Goal: Transaction & Acquisition: Purchase product/service

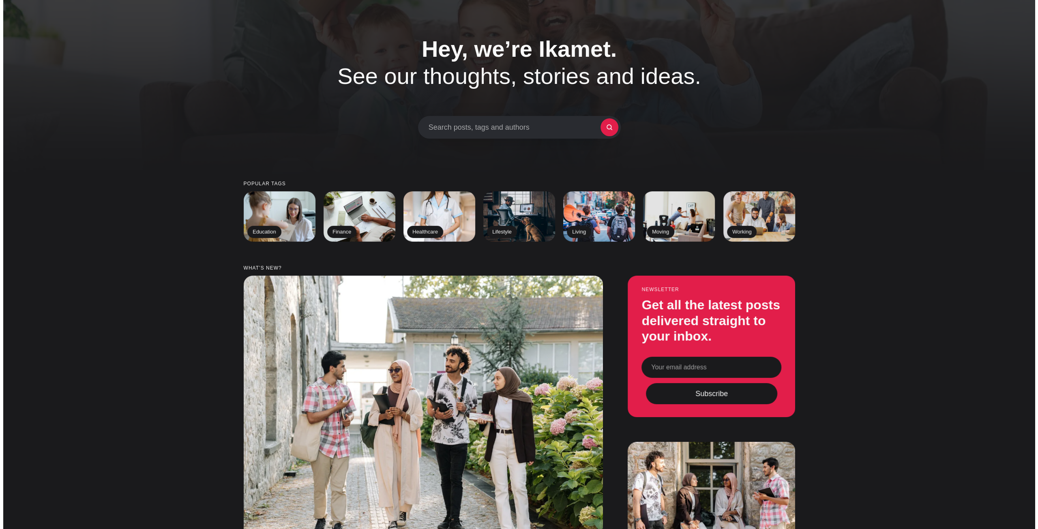
scroll to position [41, 0]
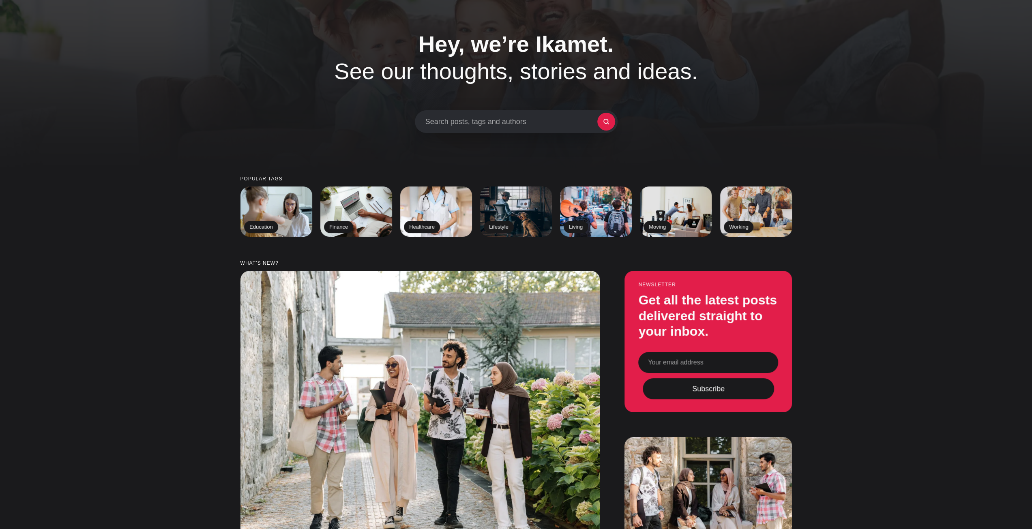
click at [561, 132] on div "Search posts, tags and authors" at bounding box center [516, 121] width 203 height 23
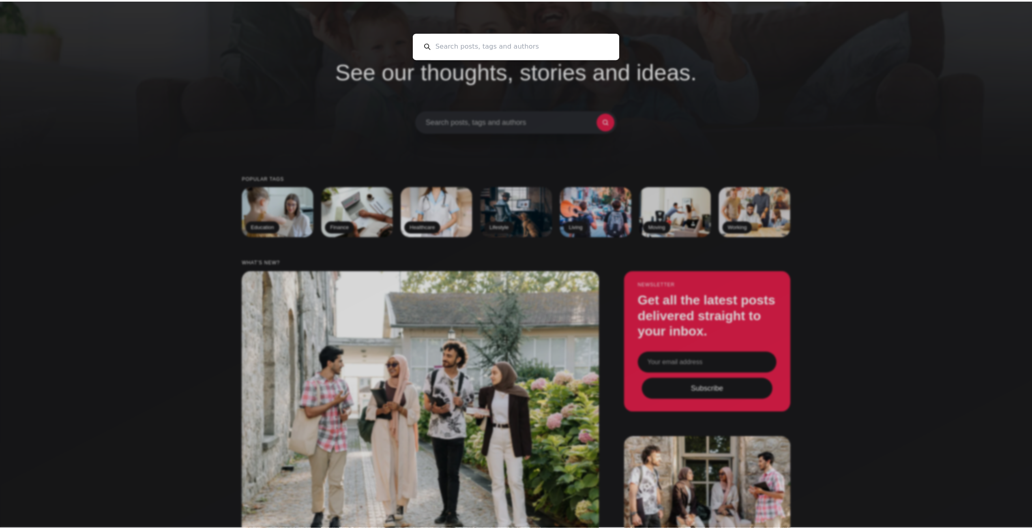
scroll to position [0, 0]
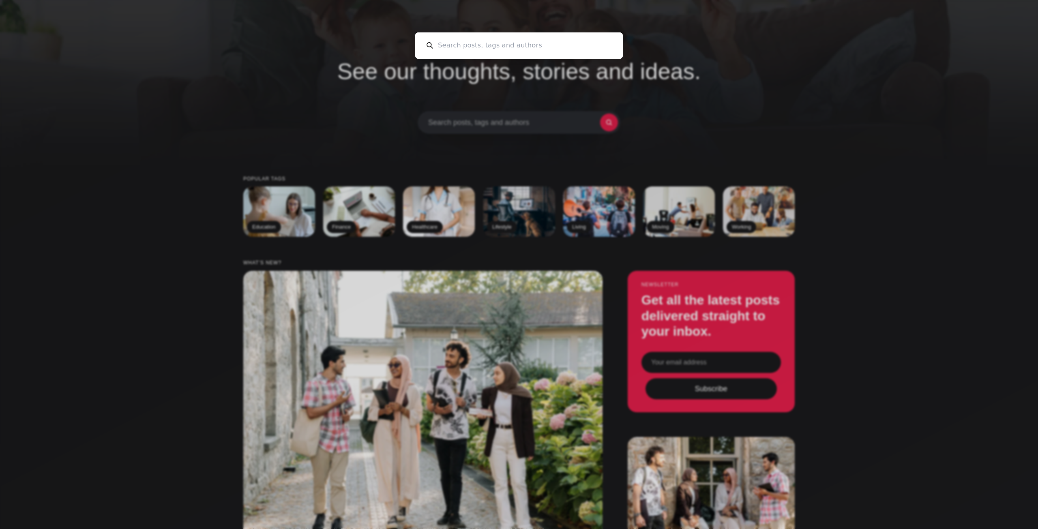
click at [525, 143] on div "Cancel" at bounding box center [519, 264] width 1038 height 529
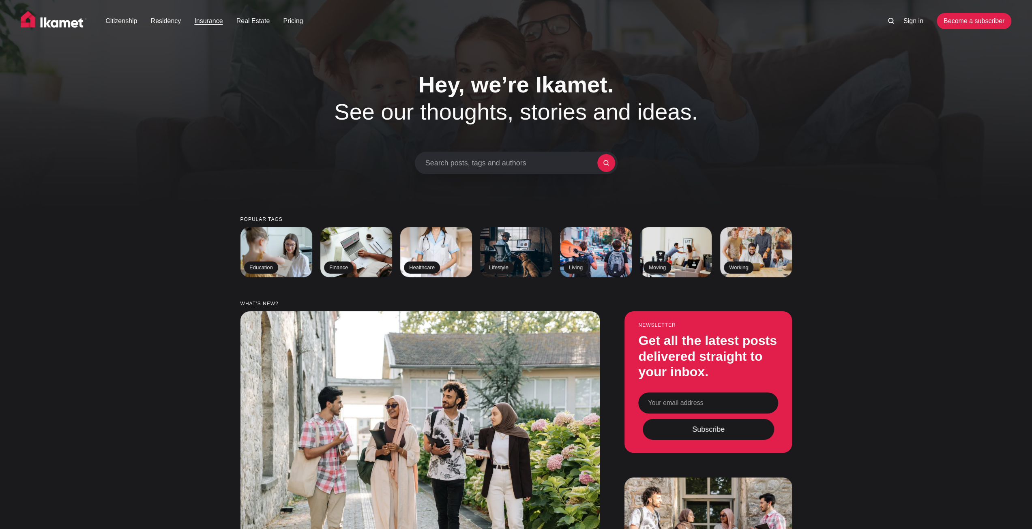
click at [208, 21] on link "Insurance" at bounding box center [208, 21] width 28 height 10
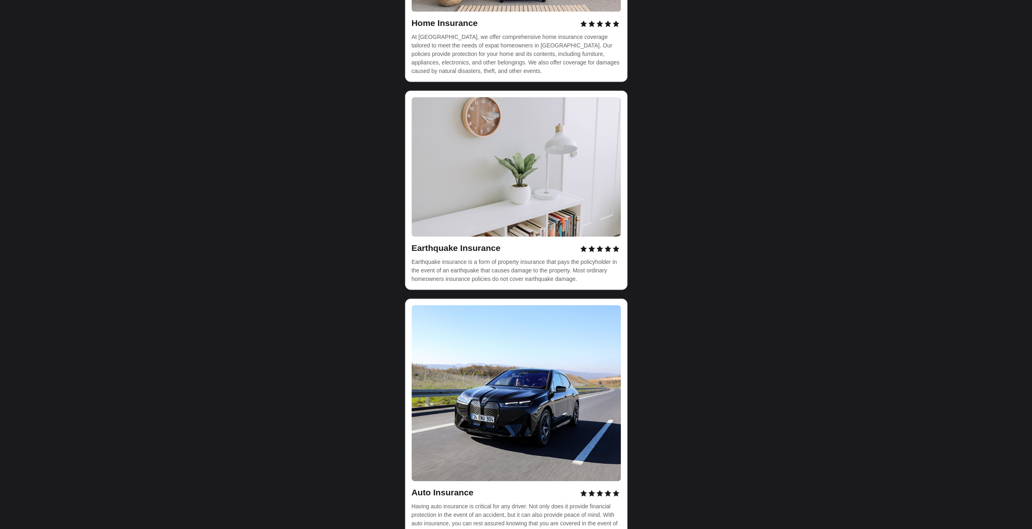
scroll to position [2513, 0]
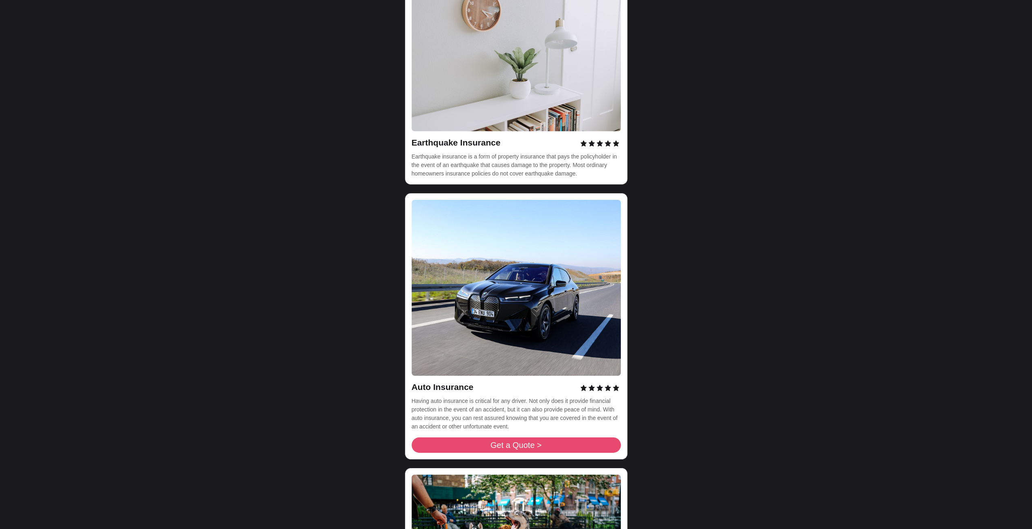
click at [459, 437] on link "Get a Quote >" at bounding box center [515, 444] width 209 height 15
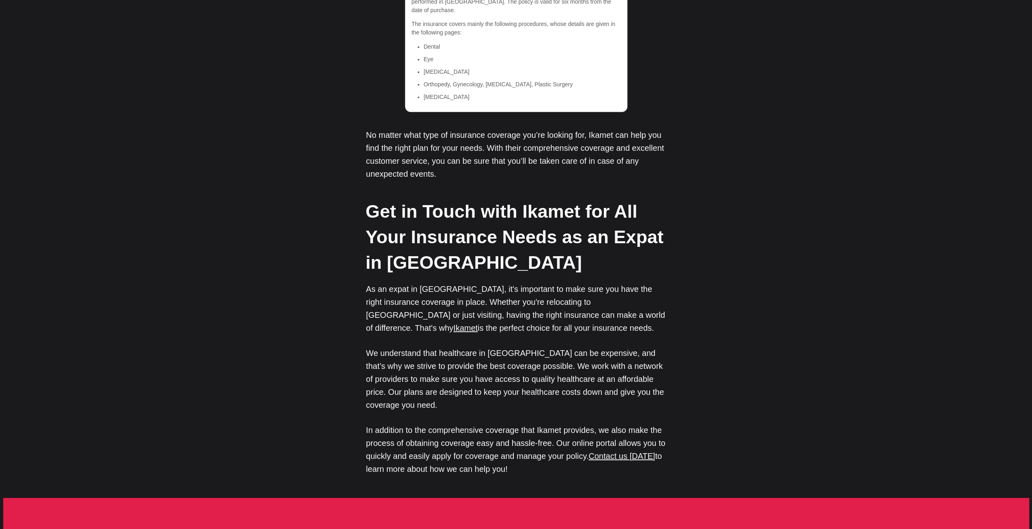
scroll to position [3729, 0]
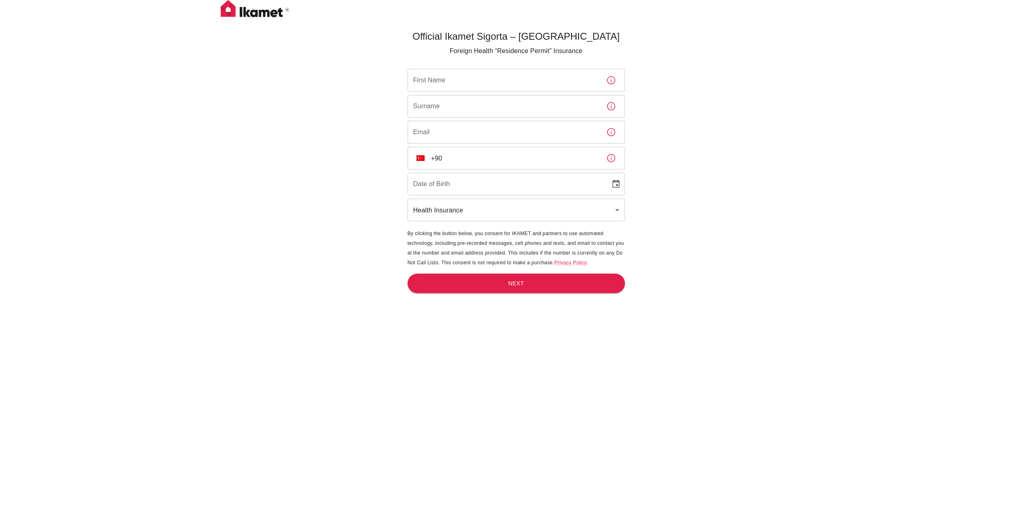
click at [504, 77] on input "First Name" at bounding box center [503, 80] width 192 height 23
type input "Abobakr"
type input "Fahdawi"
type input "[EMAIL_ADDRESS][DOMAIN_NAME]"
click at [428, 164] on div "​ TR +90 ​" at bounding box center [515, 158] width 217 height 23
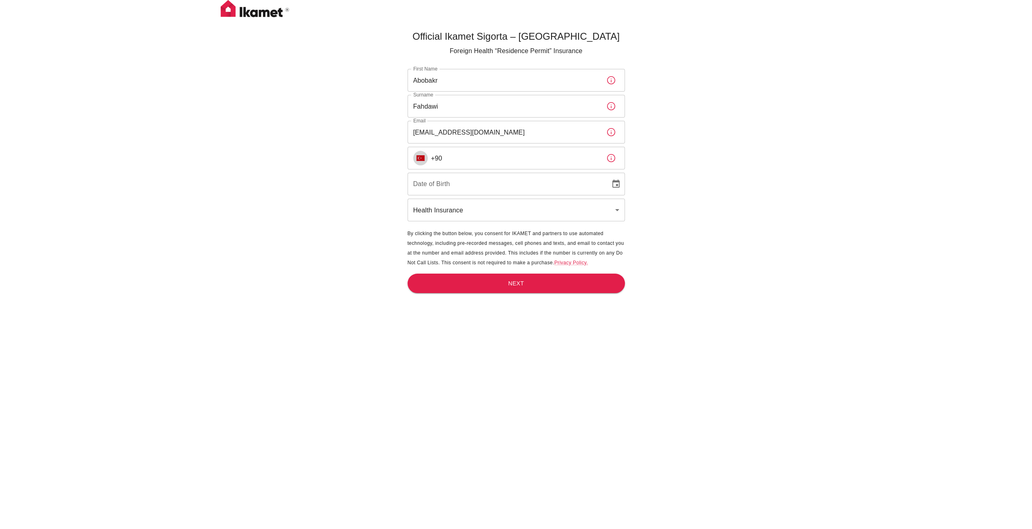
click at [422, 160] on img "Select country" at bounding box center [420, 158] width 8 height 6
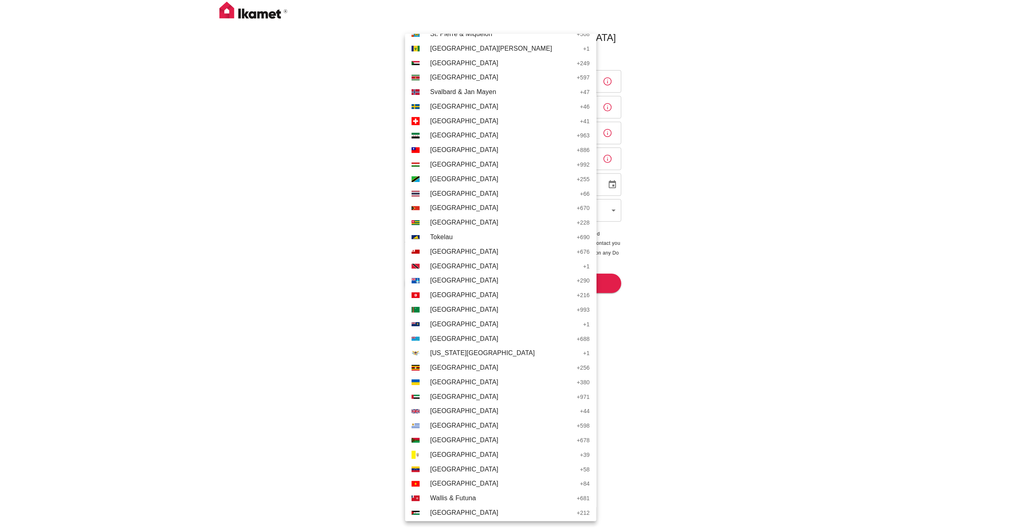
scroll to position [3052, 0]
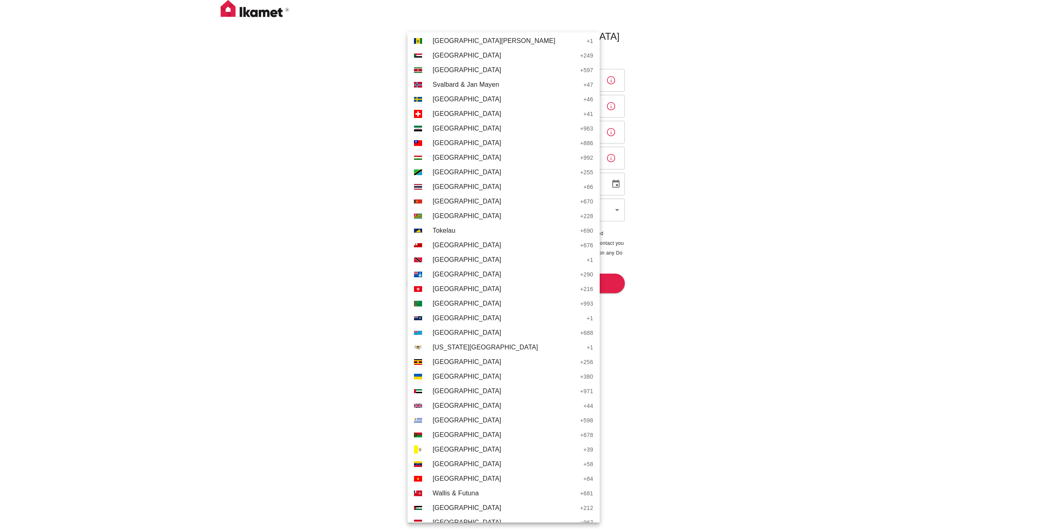
click at [478, 407] on span "[GEOGRAPHIC_DATA]" at bounding box center [506, 406] width 147 height 10
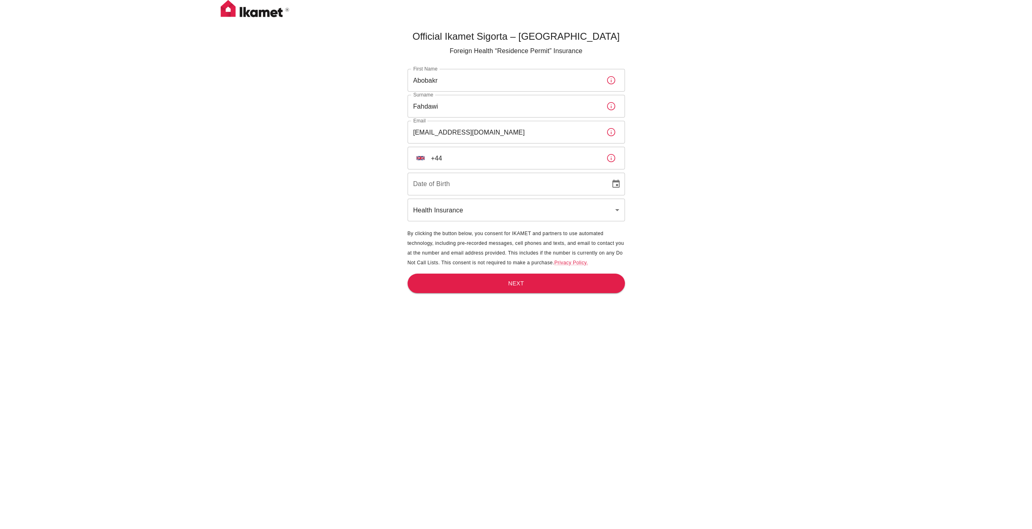
click at [477, 158] on input "+44" at bounding box center [515, 158] width 169 height 23
type input "[PHONE_NUMBER]"
type input "DD/MM/YYYY"
click at [464, 181] on input "DD/MM/YYYY" at bounding box center [505, 184] width 197 height 23
click at [612, 178] on button "Choose date" at bounding box center [616, 184] width 16 height 16
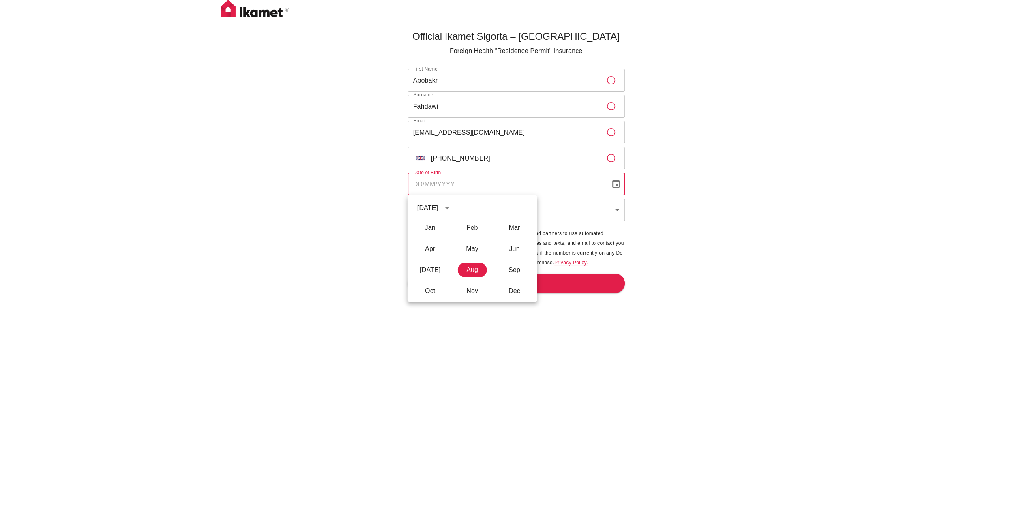
click at [440, 204] on div "[DATE]" at bounding box center [428, 208] width 23 height 10
click at [424, 272] on button "1992" at bounding box center [424, 272] width 29 height 15
click at [439, 227] on button "Jan" at bounding box center [429, 228] width 29 height 15
click at [473, 305] on button "29" at bounding box center [472, 303] width 15 height 15
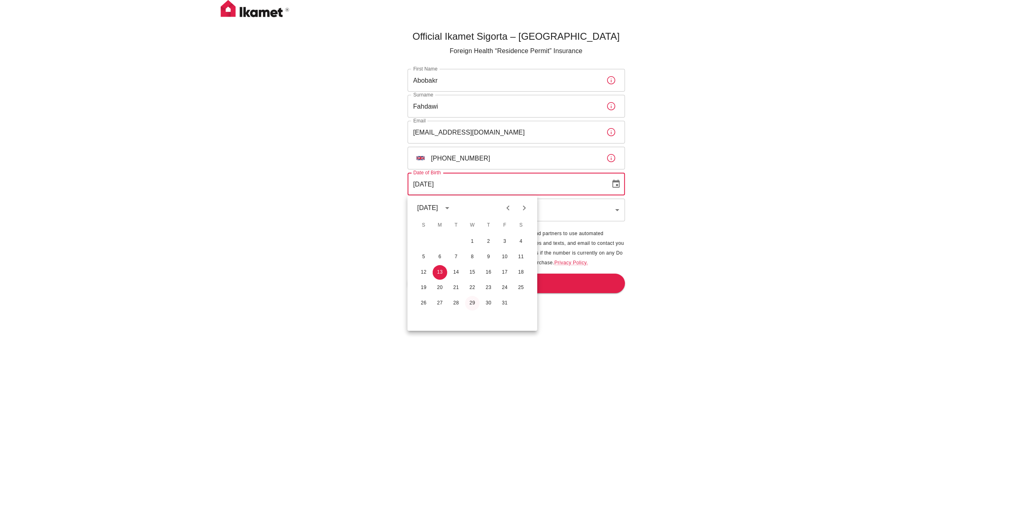
type input "[DATE]"
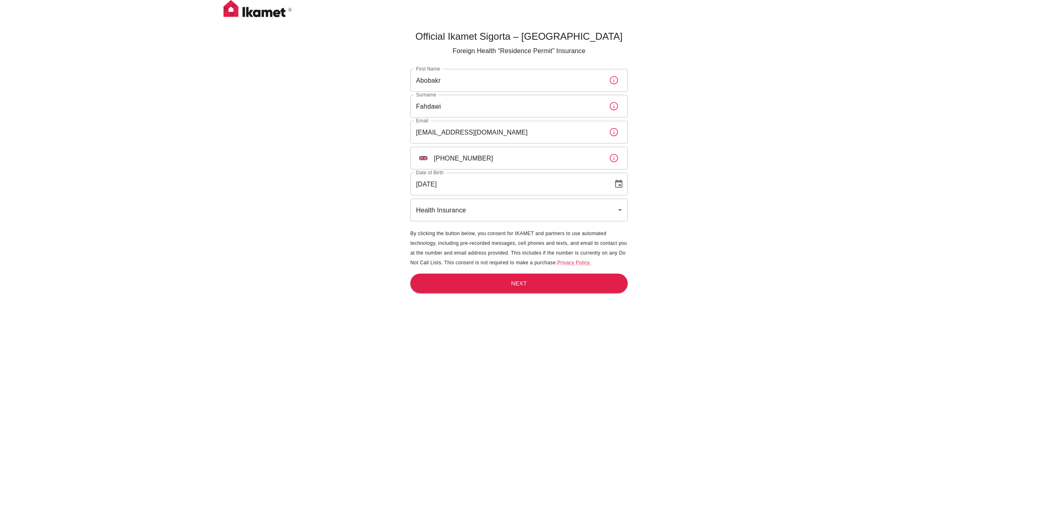
click at [471, 211] on body "Official Ikamet Sigorta – [DEMOGRAPHIC_DATA] Foreign Health “Residence Permit” …" at bounding box center [519, 278] width 1038 height 556
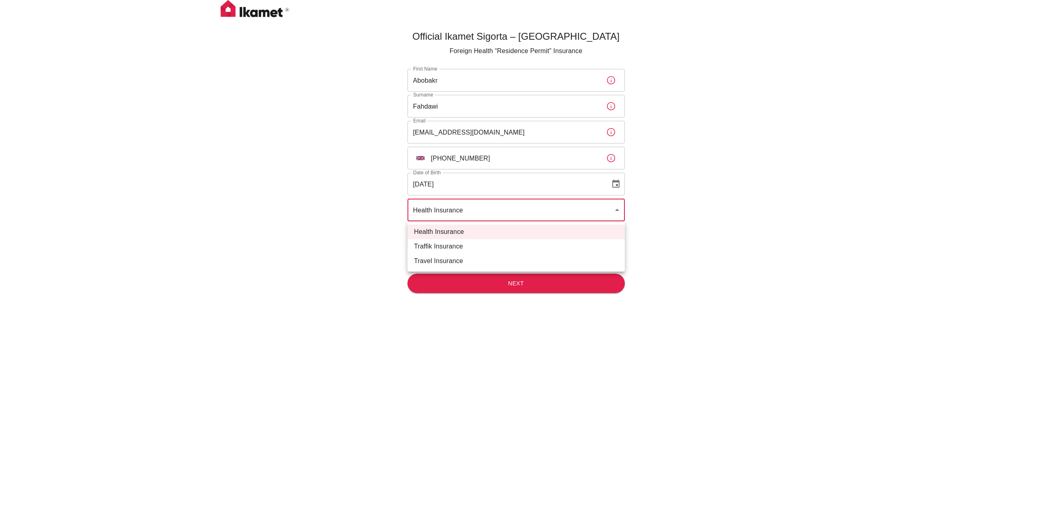
click at [454, 250] on li "Traffik Insurance" at bounding box center [515, 246] width 217 height 15
type input "traffik"
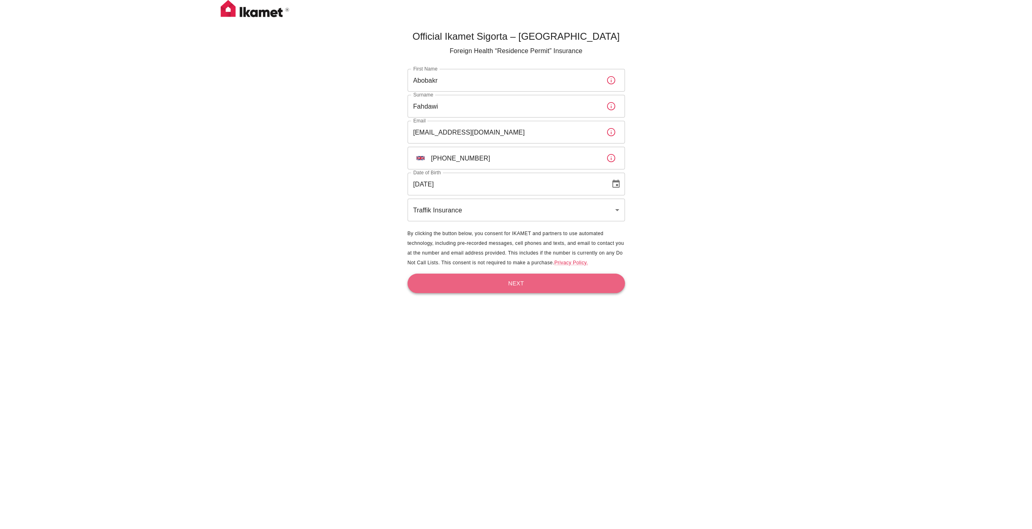
click at [460, 283] on button "Next" at bounding box center [515, 284] width 217 height 20
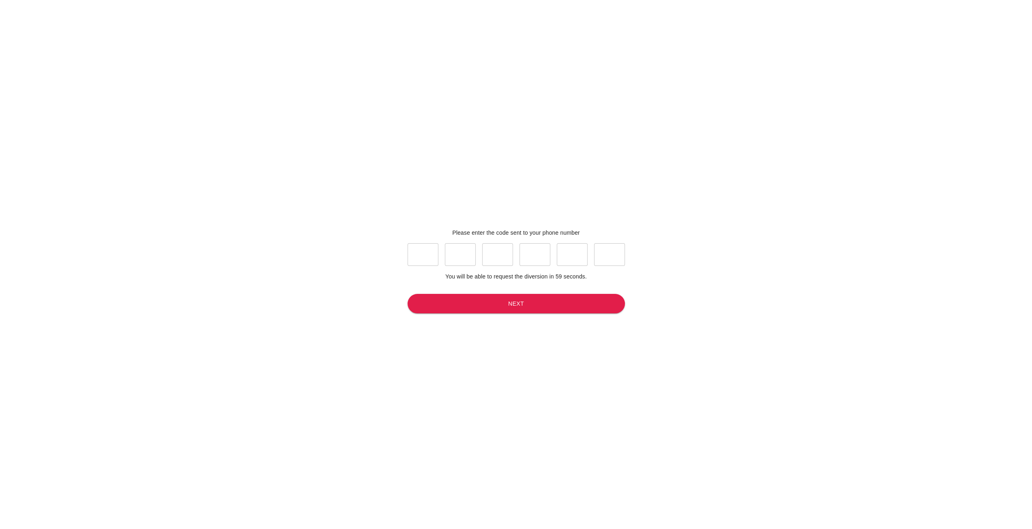
click at [413, 249] on input "text" at bounding box center [422, 254] width 31 height 23
type input "3"
type input "2"
type input "6"
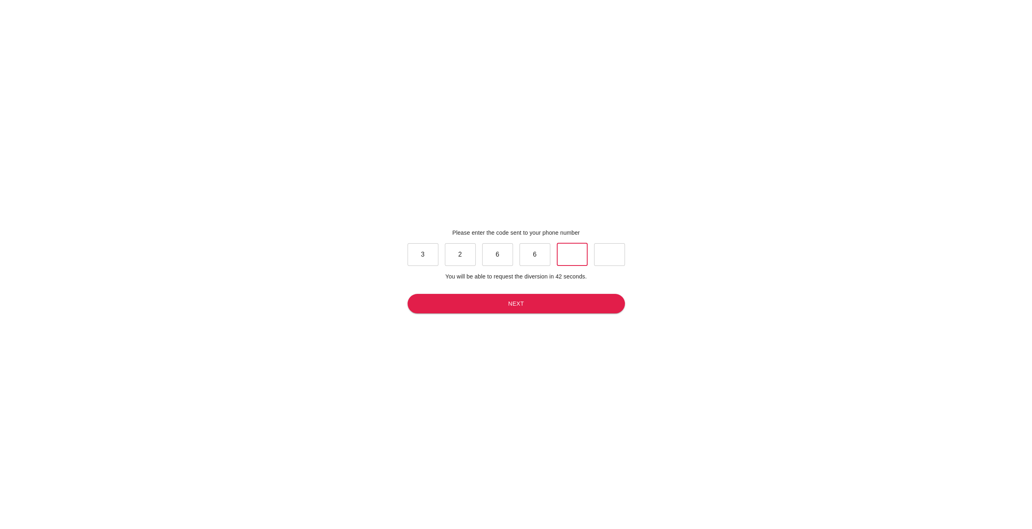
type input "9"
type input "0"
click at [498, 313] on button "Next" at bounding box center [515, 304] width 217 height 20
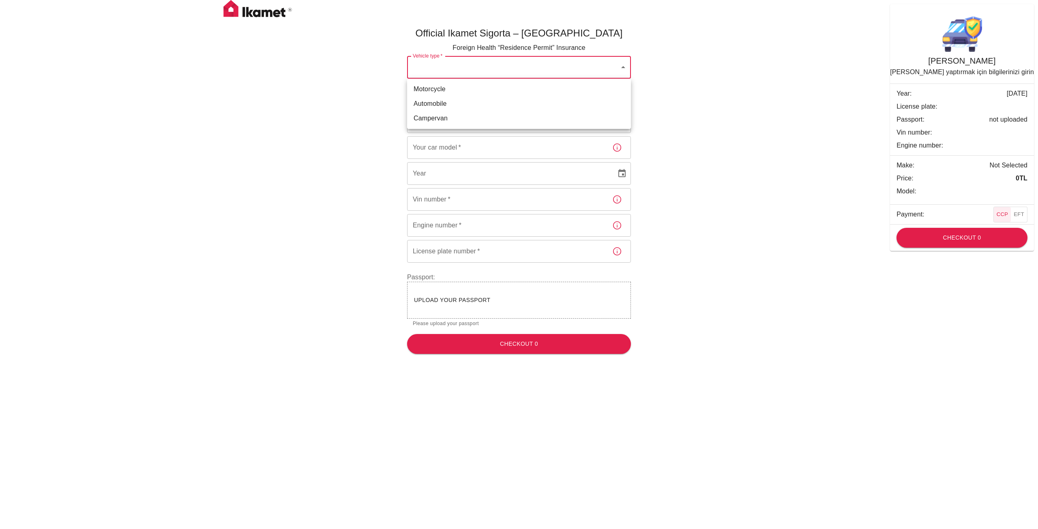
click at [504, 70] on body "Official Ikamet Sigorta – [DEMOGRAPHIC_DATA] Foreign Health “Residence Permit” …" at bounding box center [519, 180] width 1038 height 360
drag, startPoint x: 486, startPoint y: 91, endPoint x: 484, endPoint y: 111, distance: 19.9
click at [484, 111] on ul "Motorcycle Automobile Campervan" at bounding box center [519, 104] width 224 height 50
click at [480, 106] on li "Automobile" at bounding box center [519, 103] width 224 height 15
type input "dd656822-4f88-4f02-a9cf-d0a66ee8ec5d"
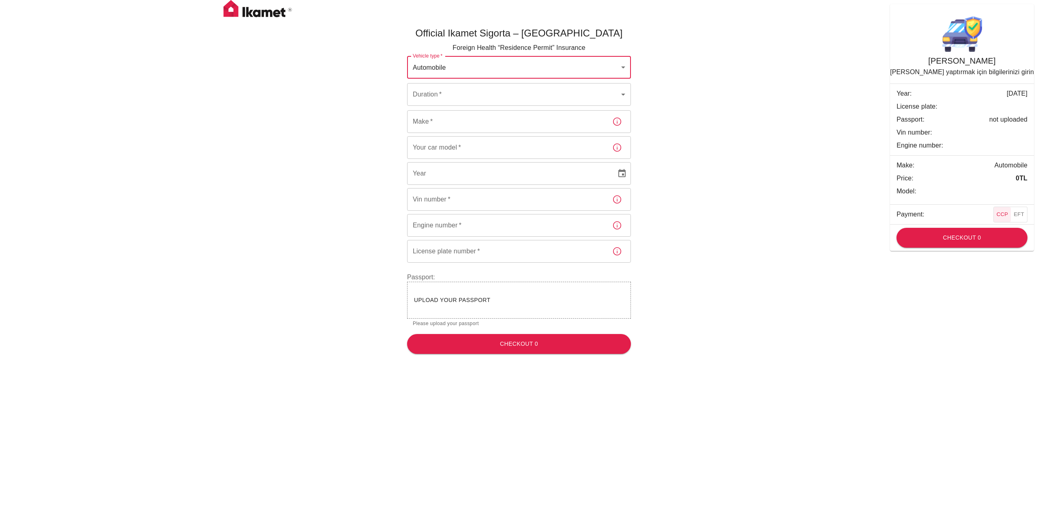
click at [486, 100] on body "Official Ikamet Sigorta – [DEMOGRAPHIC_DATA] Foreign Health “Residence Permit” …" at bounding box center [519, 180] width 1038 height 360
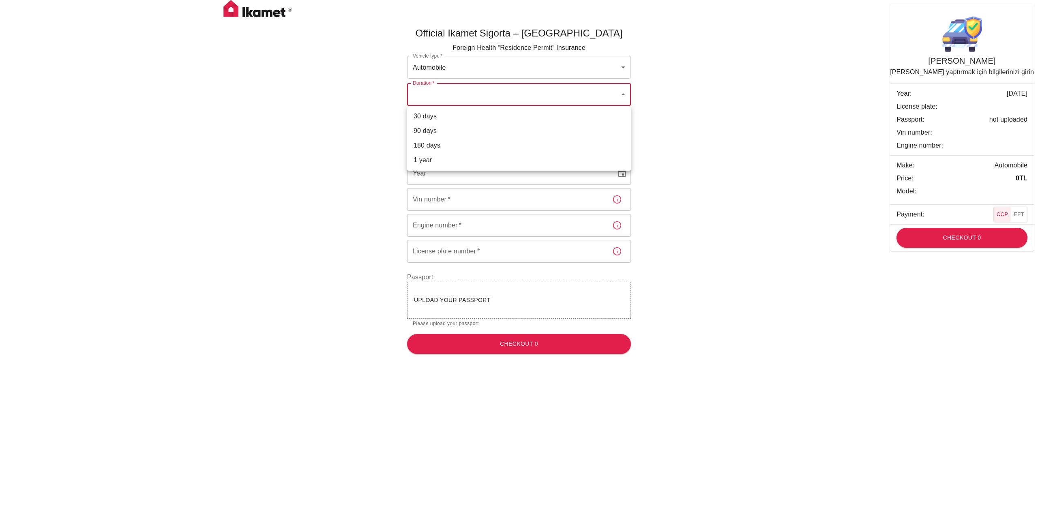
click at [463, 129] on li "90 days" at bounding box center [519, 131] width 224 height 15
type input "eb8fb882-bb94-4f3a-9fd6-5d26247c322f"
click at [473, 124] on input "Make   *" at bounding box center [506, 121] width 199 height 23
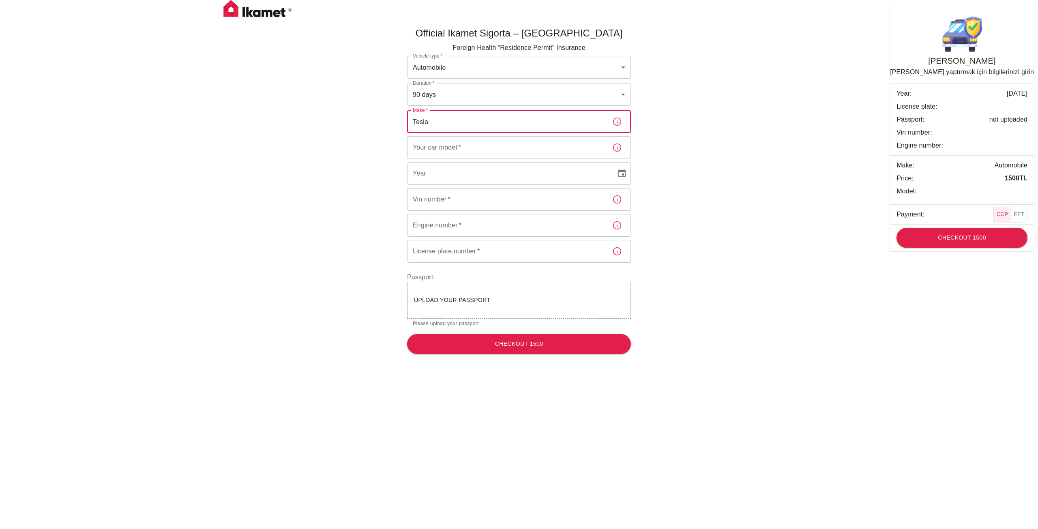
type input "Tesla"
click at [449, 150] on input "Your car model   *" at bounding box center [506, 147] width 199 height 23
type input "Model 3"
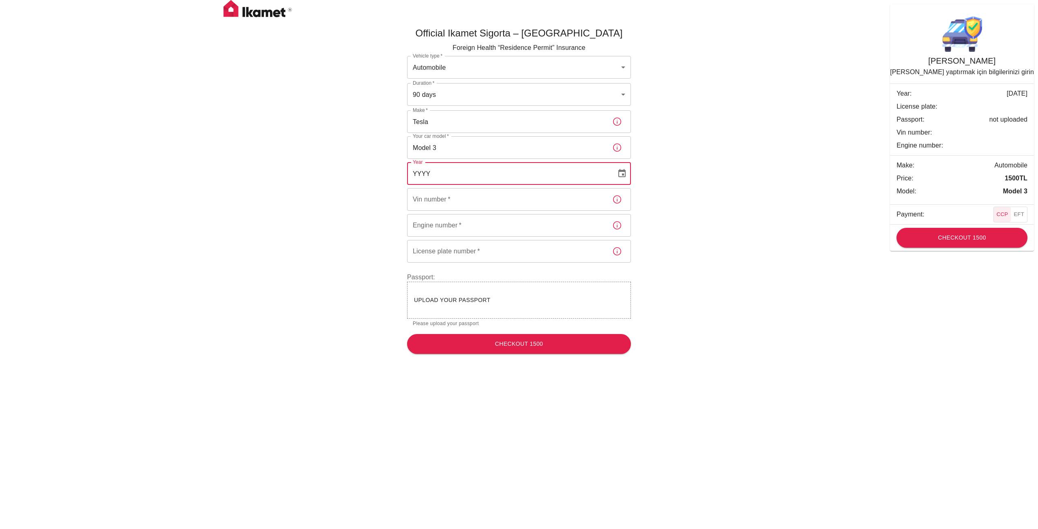
click at [450, 168] on input "YYYY" at bounding box center [508, 173] width 203 height 23
click at [624, 173] on icon "Choose date, selected date is Jan 1, 25" at bounding box center [622, 174] width 10 height 10
click at [460, 202] on button "2025" at bounding box center [455, 200] width 29 height 15
type input "2025"
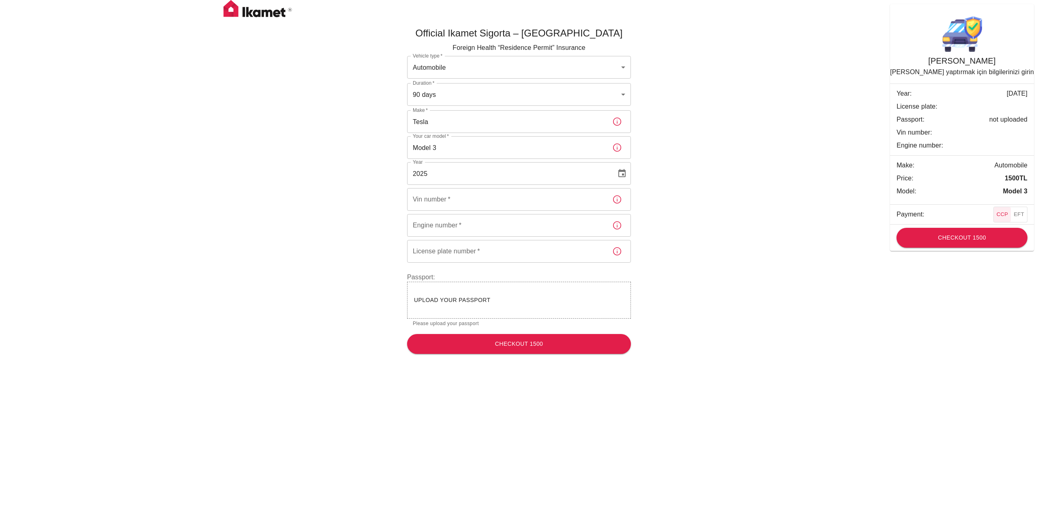
click at [506, 201] on input "Vin number   *" at bounding box center [506, 199] width 199 height 23
type input "534265546563"
click at [496, 227] on input "Engine number   *" at bounding box center [506, 225] width 199 height 23
type input "0CC"
click at [474, 253] on input "License plate number   *" at bounding box center [506, 251] width 199 height 23
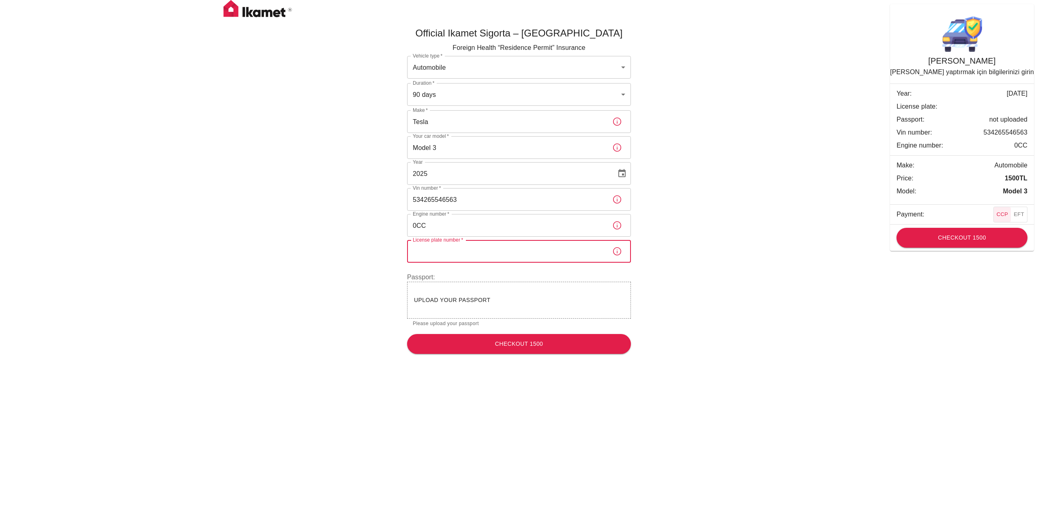
type input "B"
type input "DR07BKR"
click at [452, 343] on button "Checkout 1500" at bounding box center [519, 344] width 224 height 20
click at [490, 305] on div "Upload your passport" at bounding box center [519, 300] width 210 height 10
